Goal: Find contact information: Find contact information

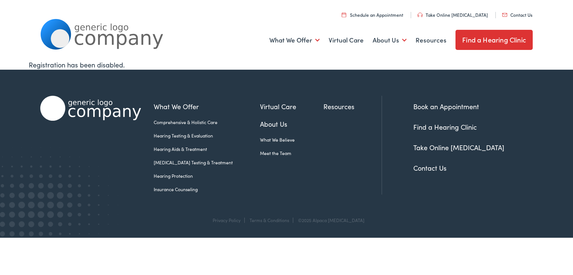
click at [439, 169] on link "Contact Us" at bounding box center [429, 167] width 33 height 9
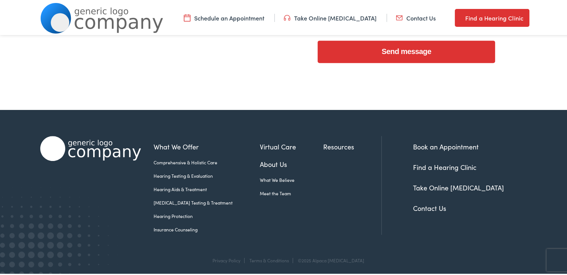
scroll to position [345, 0]
